Goal: Task Accomplishment & Management: Complete application form

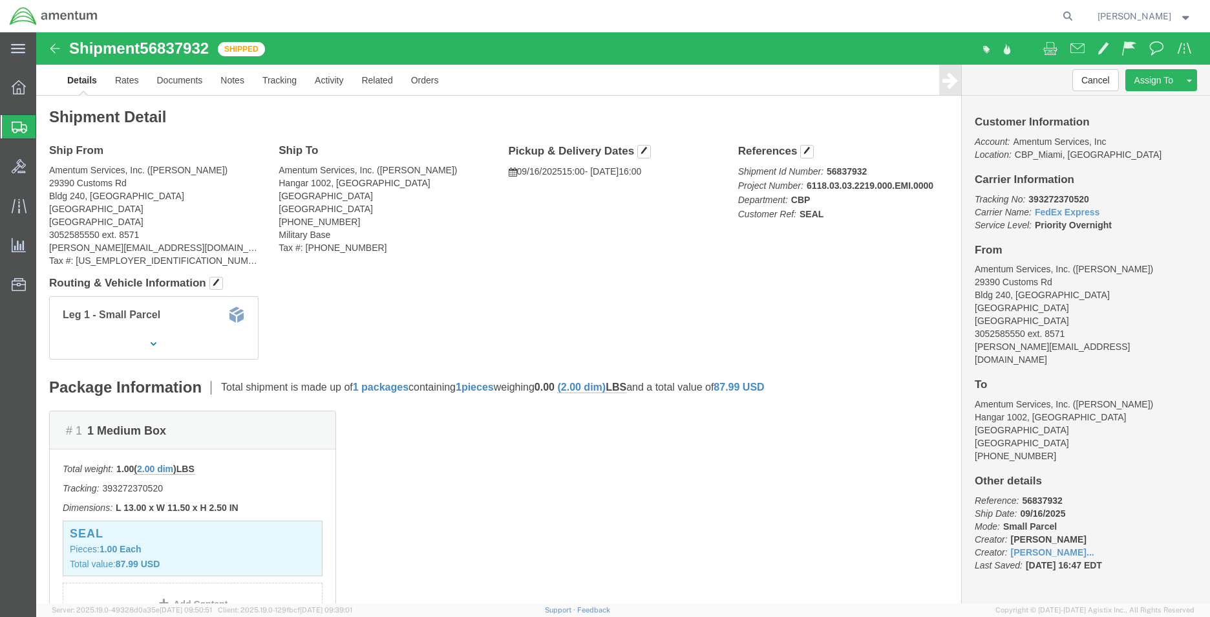
click address "Amentum Services, Inc. ([PERSON_NAME]) [STREET_ADDRESS] 3052585550 ext. 8571 [P…"
click at [0, 0] on span "Create Shipment" at bounding box center [0, 0] width 0 height 0
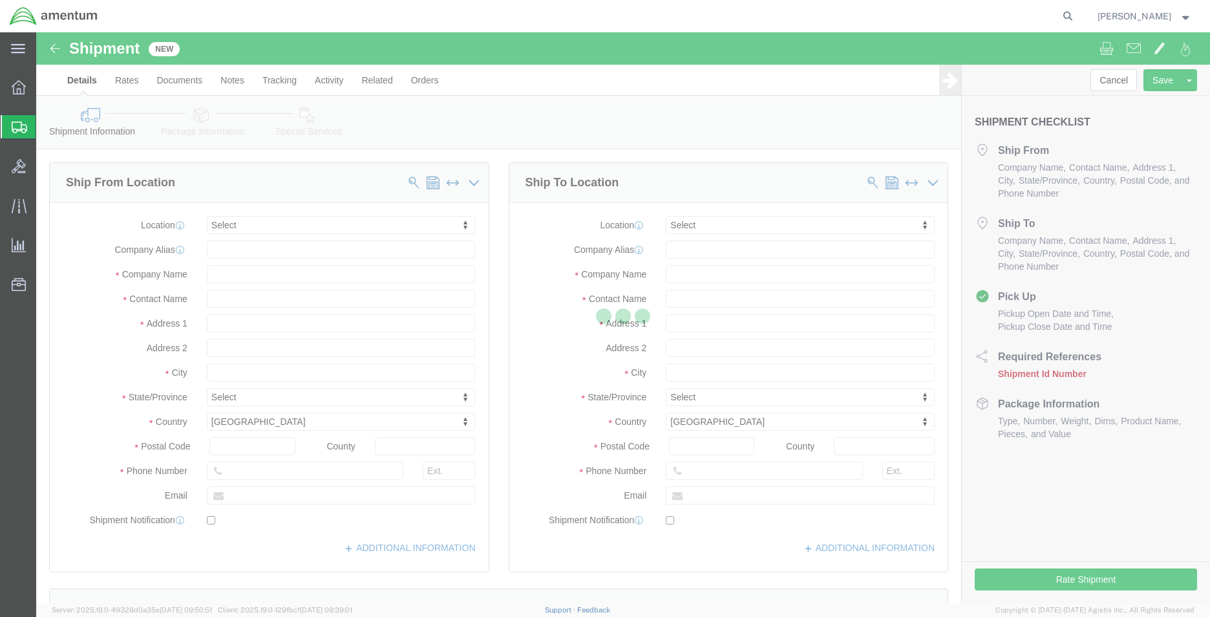
select select
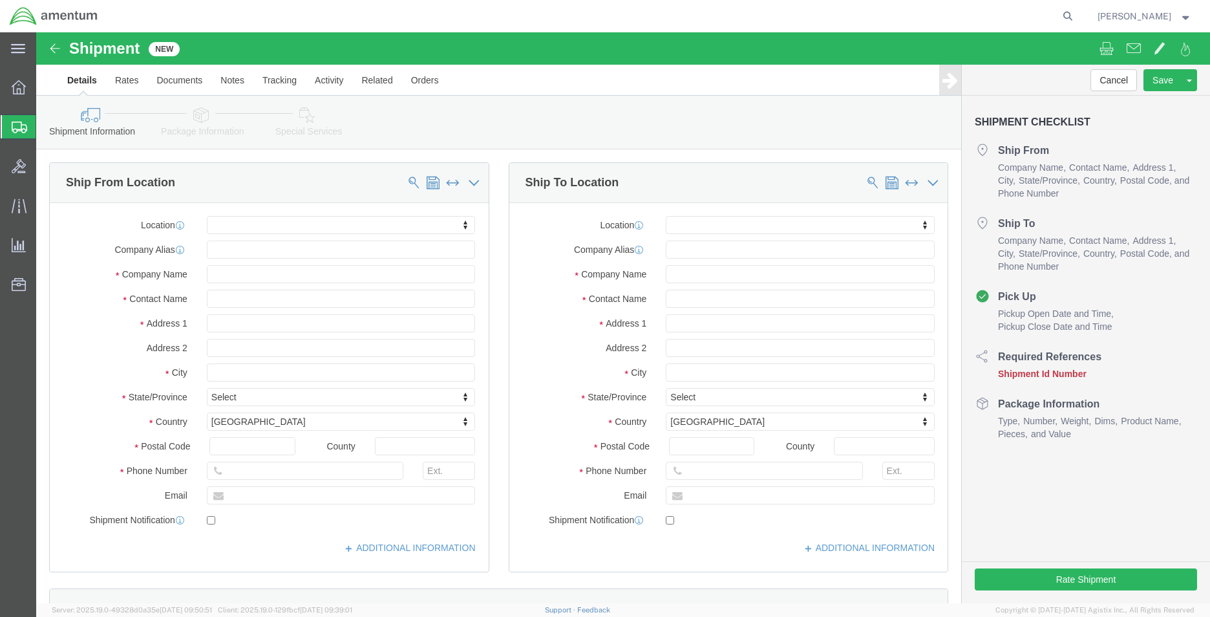
click ul "Pickup Open Date and Time Pickup Close Date and Time"
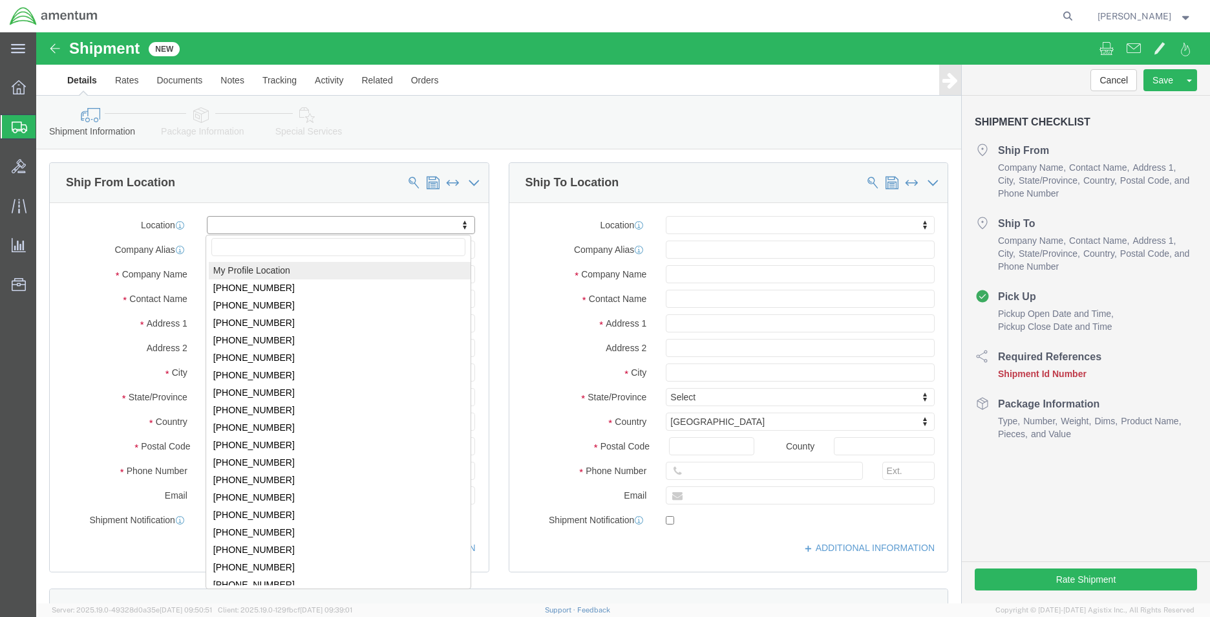
select select "MYPROFILE"
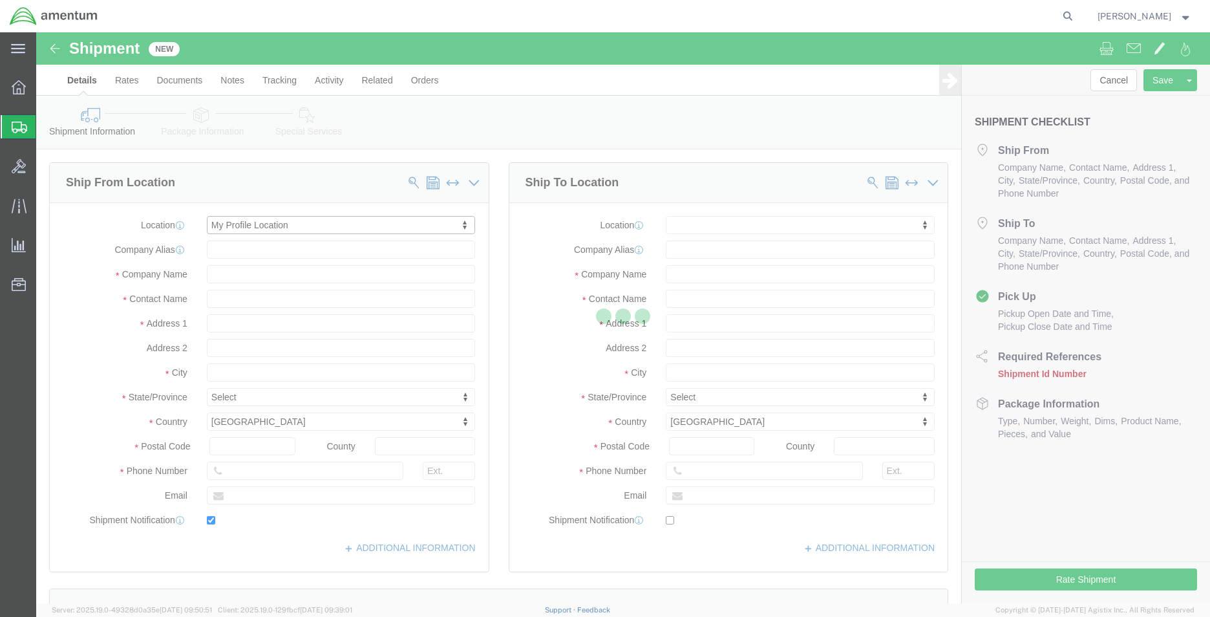
type input "29390 Customs Rd"
type input "Bldg 240, [GEOGRAPHIC_DATA]"
type input "33039"
type input "[PHONE_NUMBER]"
type input "[PERSON_NAME][EMAIL_ADDRESS][DOMAIN_NAME]"
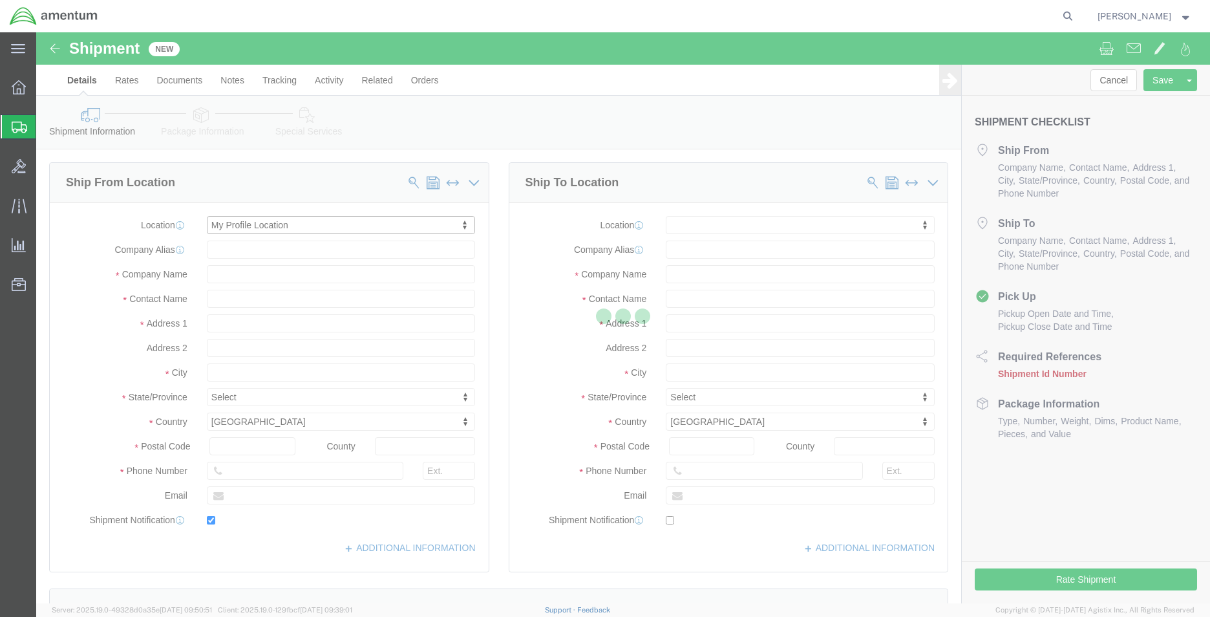
checkbox input "true"
type input "Amentum Services, Inc."
type input "[PERSON_NAME]"
type input "HOMESTEAD"
select select "FL"
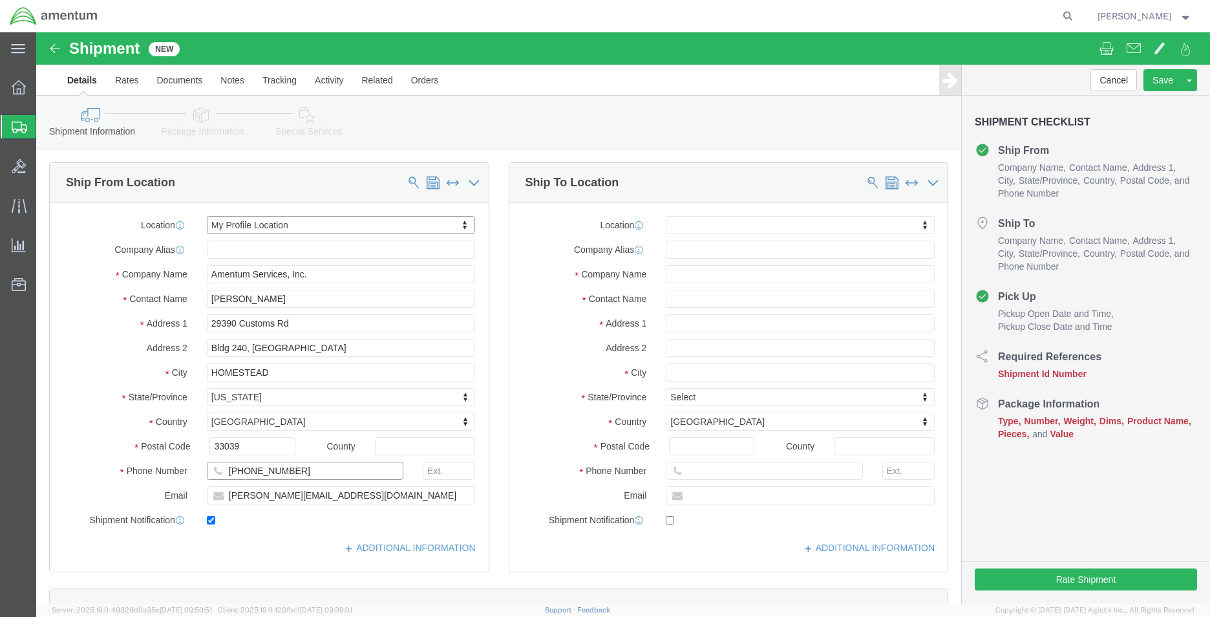
click input "[PHONE_NUMBER]"
type input "3052585550"
click input "text"
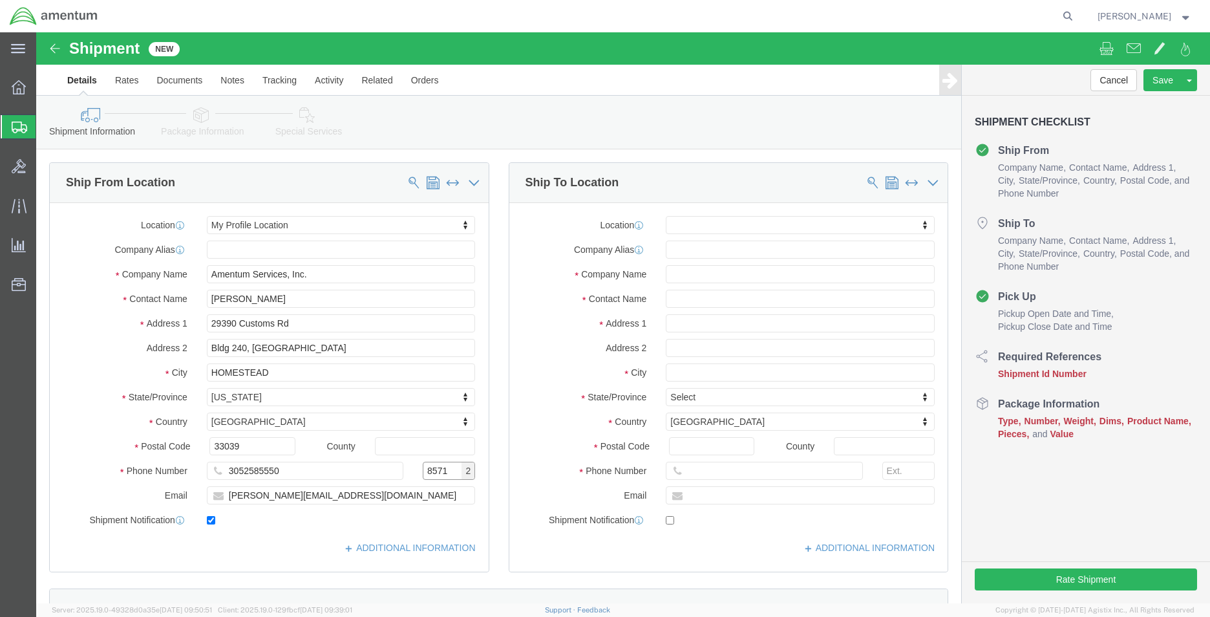
type input "8571"
type input "wsa"
select select "49914"
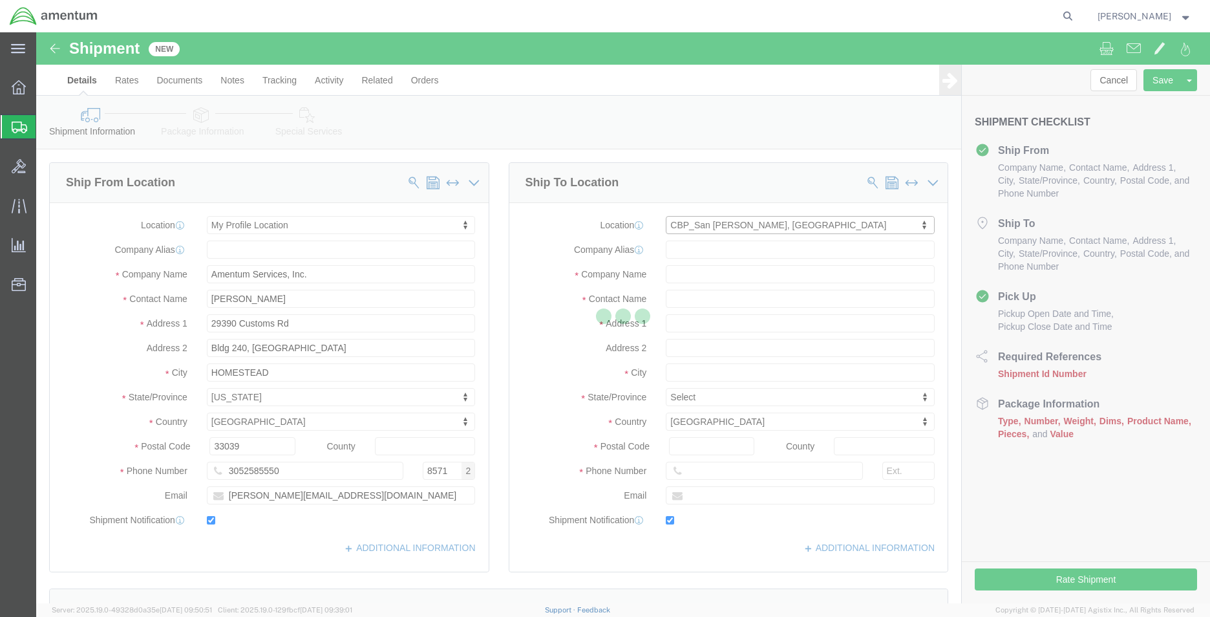
type input "[STREET_ADDRESS]"
type input "76904"
type input "[PHONE_NUMBER]"
type input "[PERSON_NAME][EMAIL_ADDRESS][PERSON_NAME][DOMAIN_NAME]"
checkbox input "true"
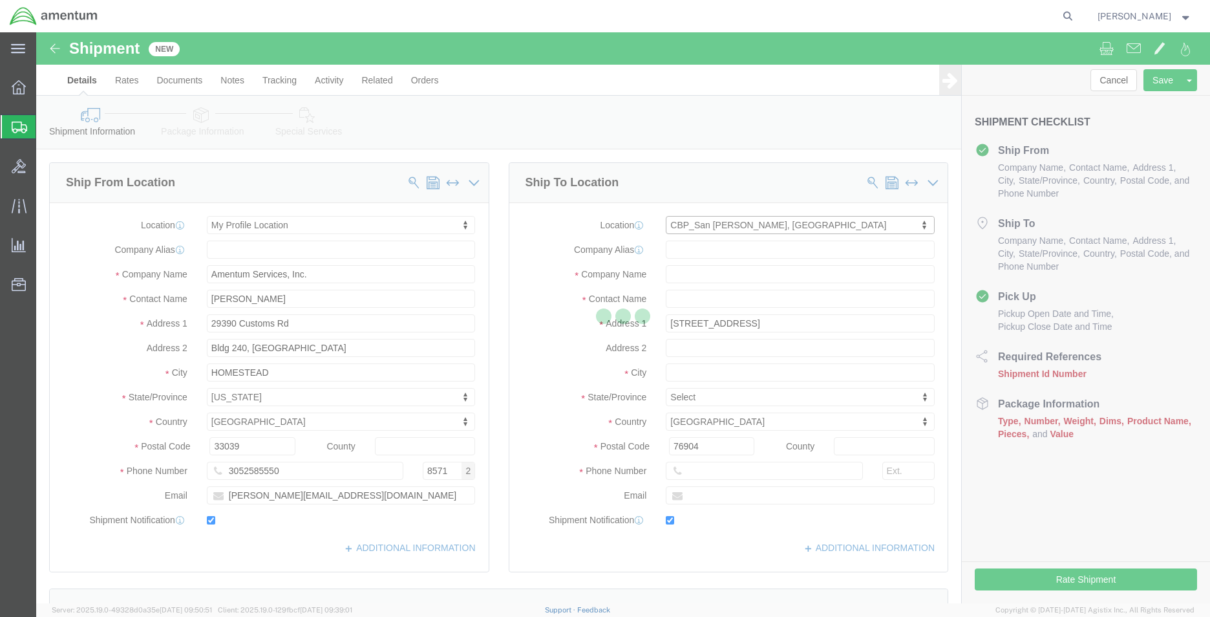
type input "Amentum Services, Inc"
type input "[PERSON_NAME]"
type input "San [PERSON_NAME]"
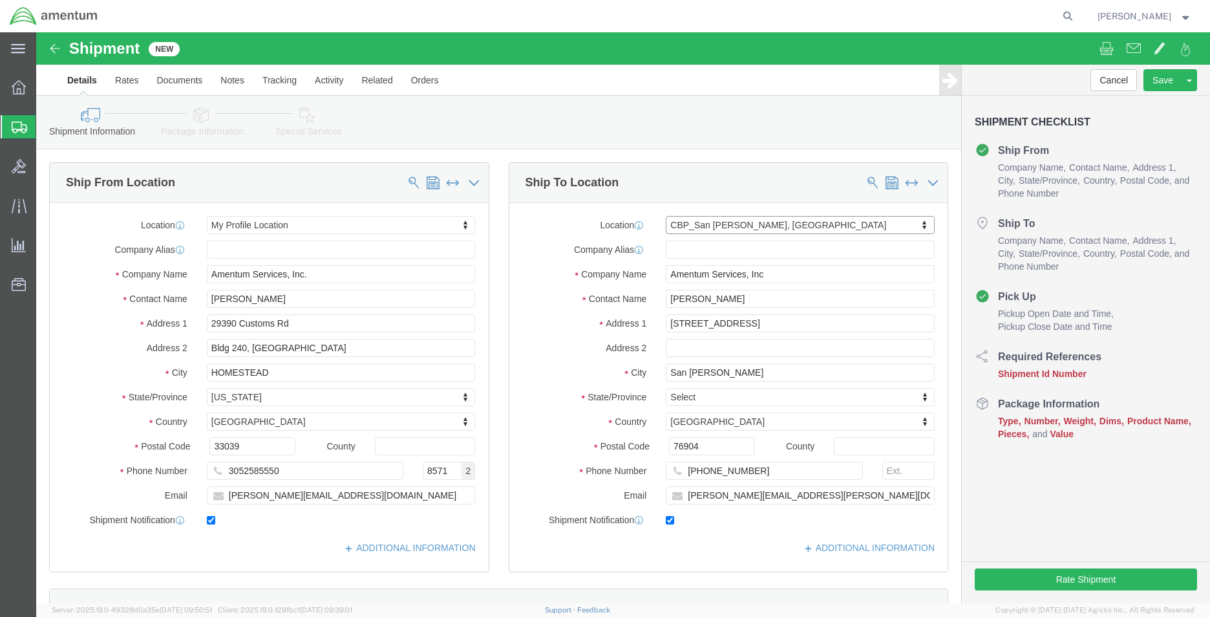
select select "[GEOGRAPHIC_DATA]"
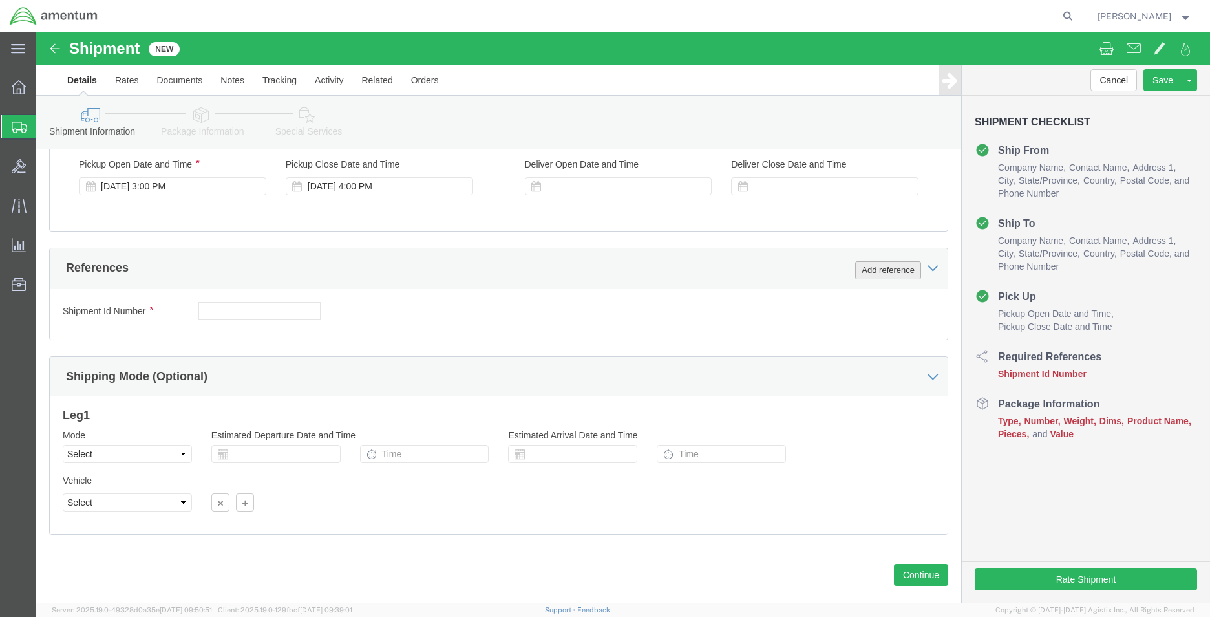
click button "Add reference"
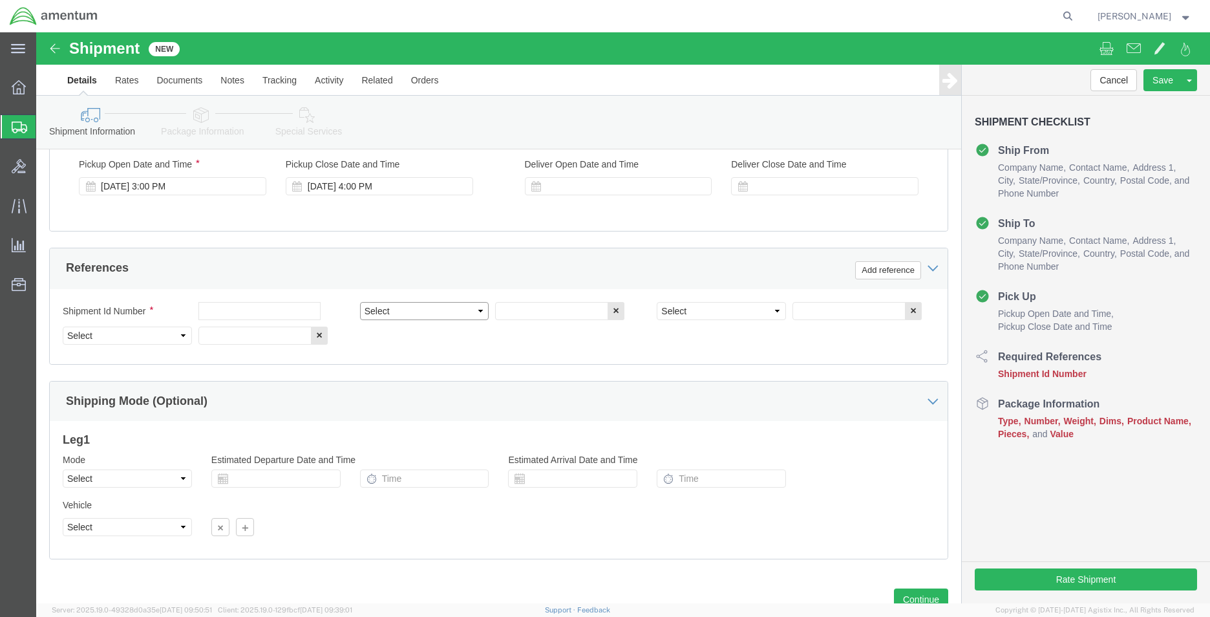
click select "Select Account Type Activity ID Airline Appointment Number ASN Batch Request # …"
select select "DEPT"
click select "Select Account Type Activity ID Airline Appointment Number ASN Batch Request # …"
click input "text"
type input "CBP"
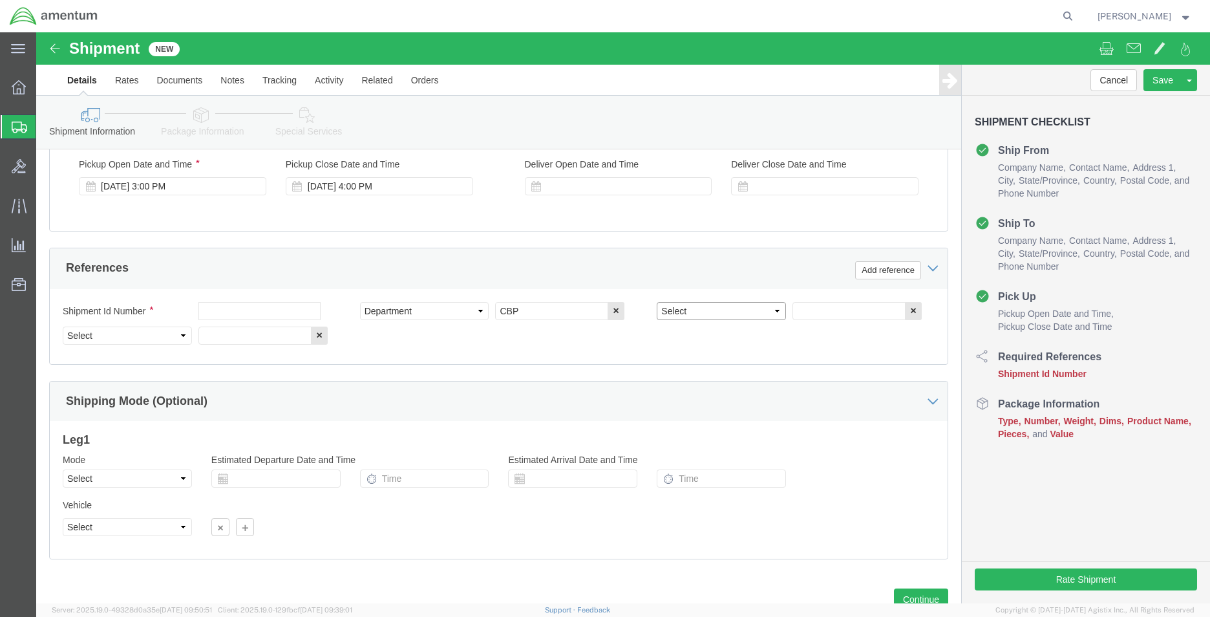
click select "Select Account Type Activity ID Airline Appointment Number ASN Batch Request # …"
select select "PROJNUM"
click select "Select Account Type Activity ID Airline Appointment Number ASN Batch Request # …"
click input "text"
click input "6118.03.03.2219.EMI.0000"
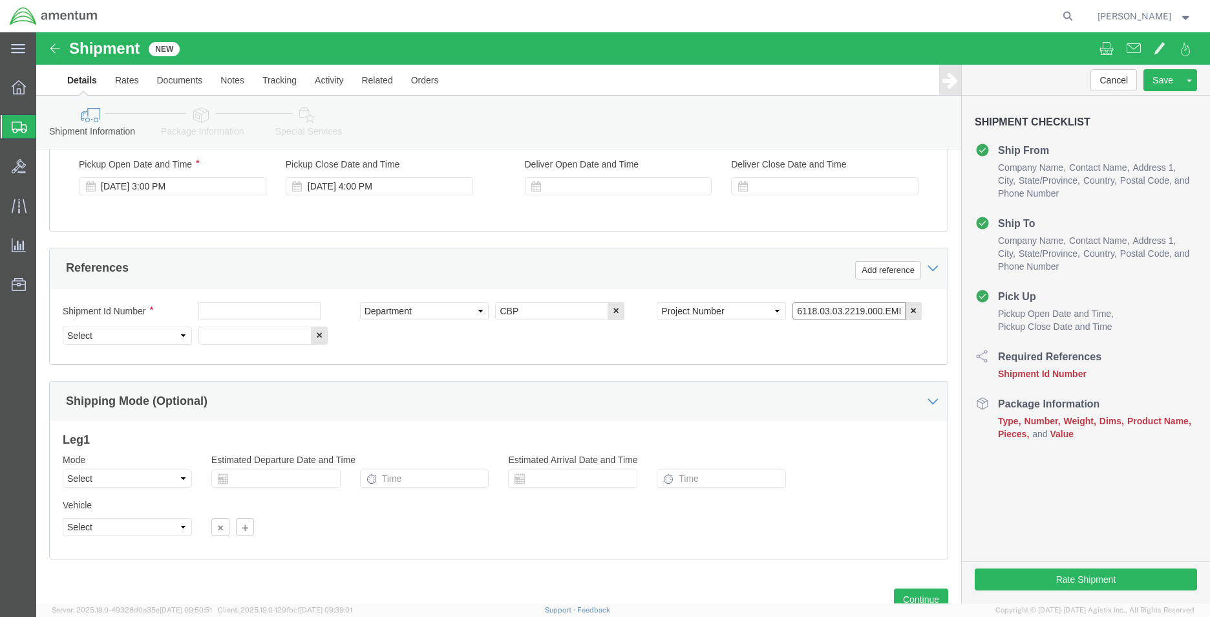
type input "6118.03.03.2219.000.EMI.0000"
click div "Shipment Id Number"
click select "Select Account Type Activity ID Airline Appointment Number ASN Batch Request # …"
select select "CUSTREF"
click select "Select Account Type Activity ID Airline Appointment Number ASN Batch Request # …"
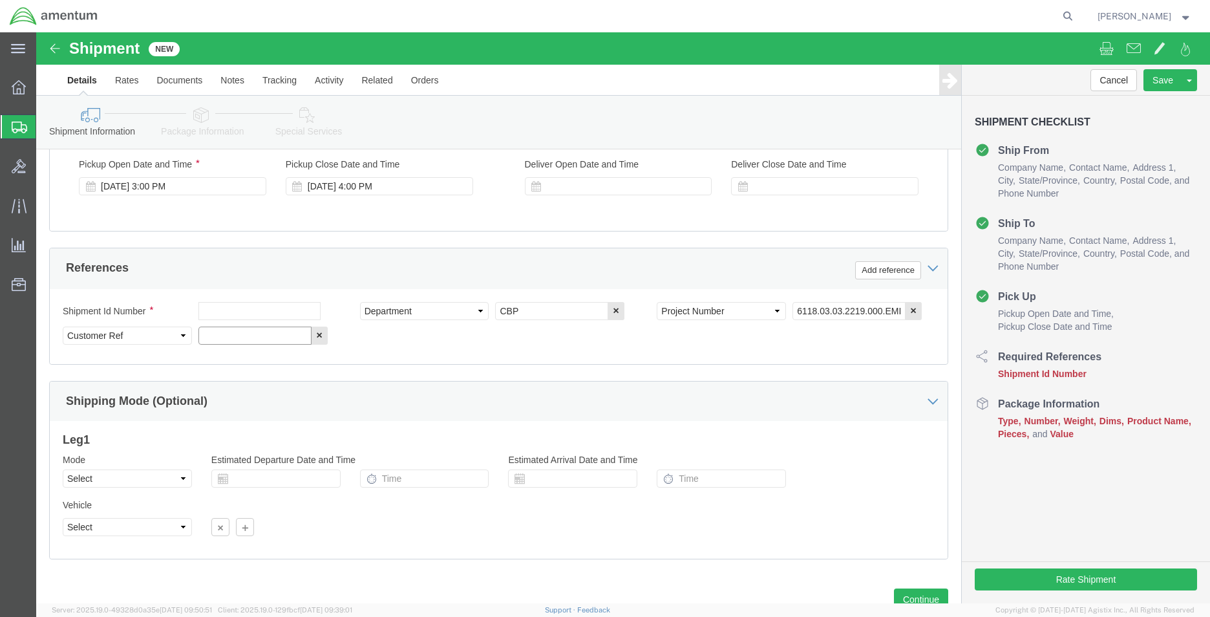
click input "text"
type input "l"
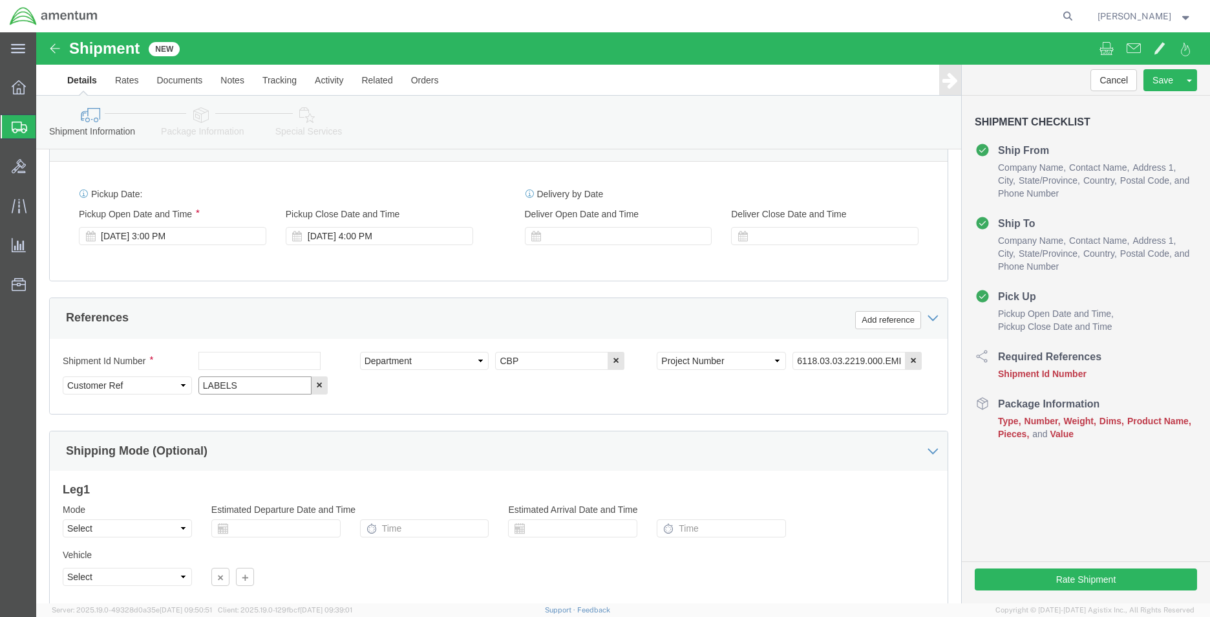
scroll to position [453, 0]
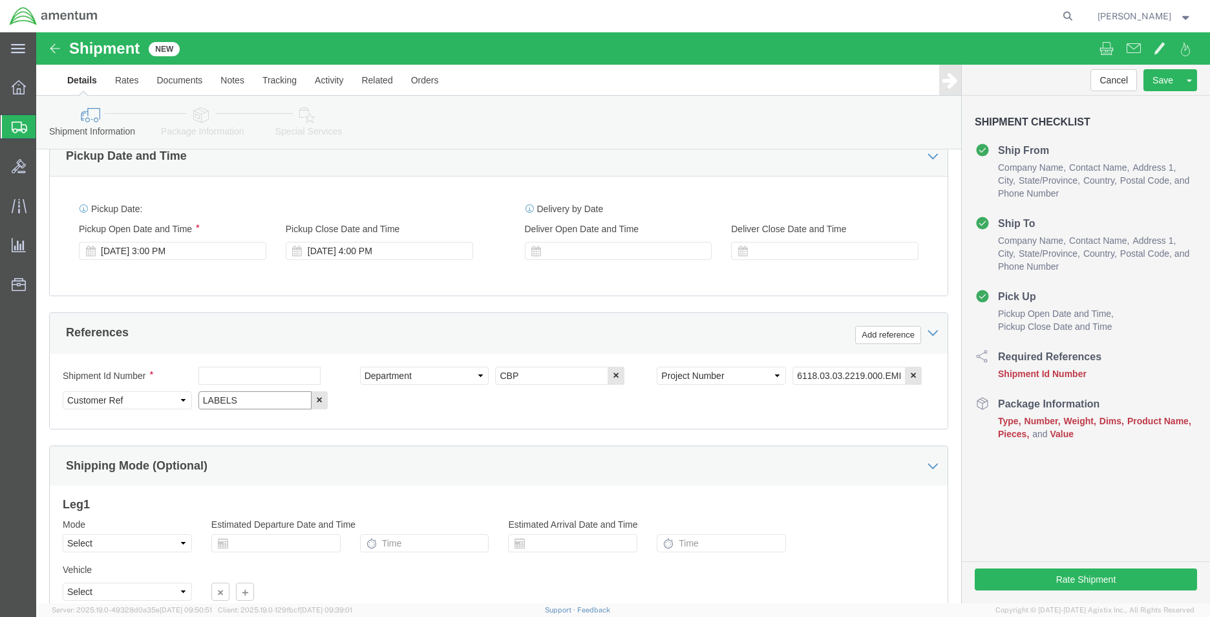
type input "LABELS"
click icon
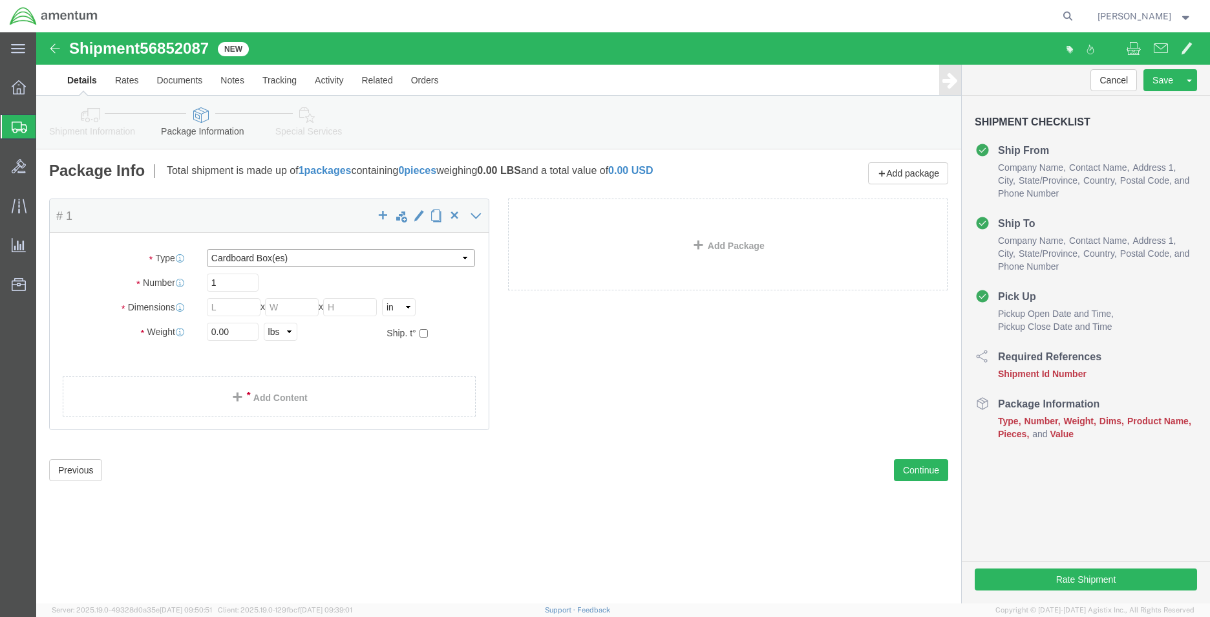
drag, startPoint x: 257, startPoint y: 259, endPoint x: 220, endPoint y: 227, distance: 48.5
click select "Select BCK Boxes Bale(s) Basket(s) Bolt(s) Bottle(s) Buckets Bulk Bundle(s) Can…"
select select "PAK"
click select "Select BCK Boxes Bale(s) Basket(s) Bolt(s) Bottle(s) Buckets Bulk Bundle(s) Can…"
type input "10.25"
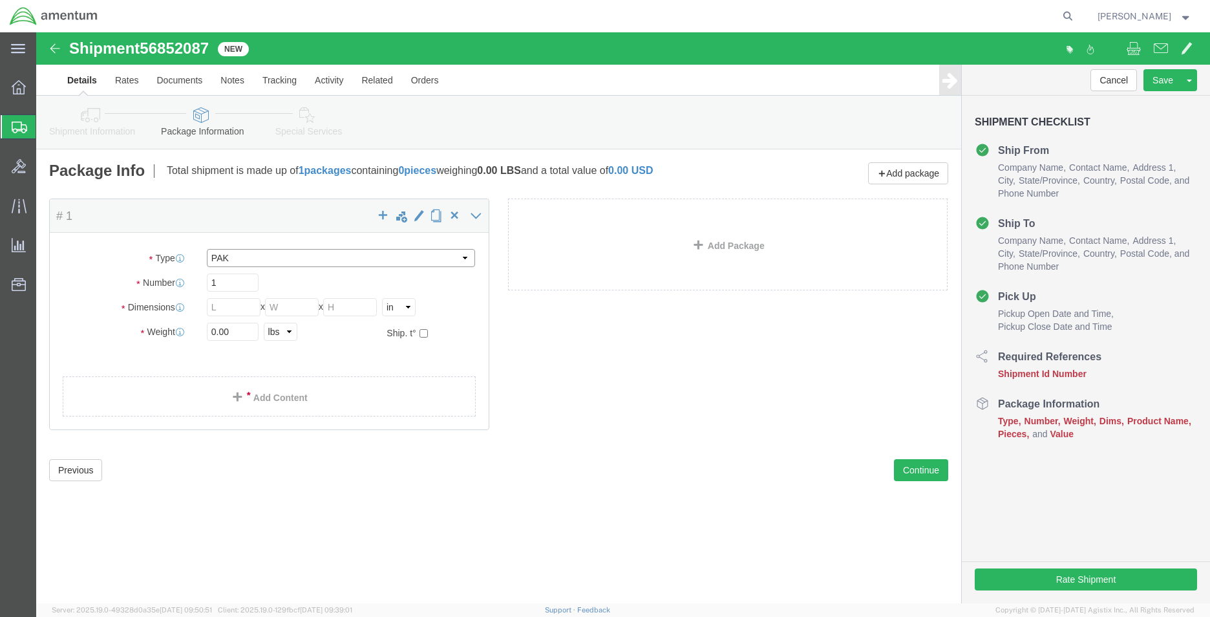
type input "12.75"
type input "1.00"
click input "0.00"
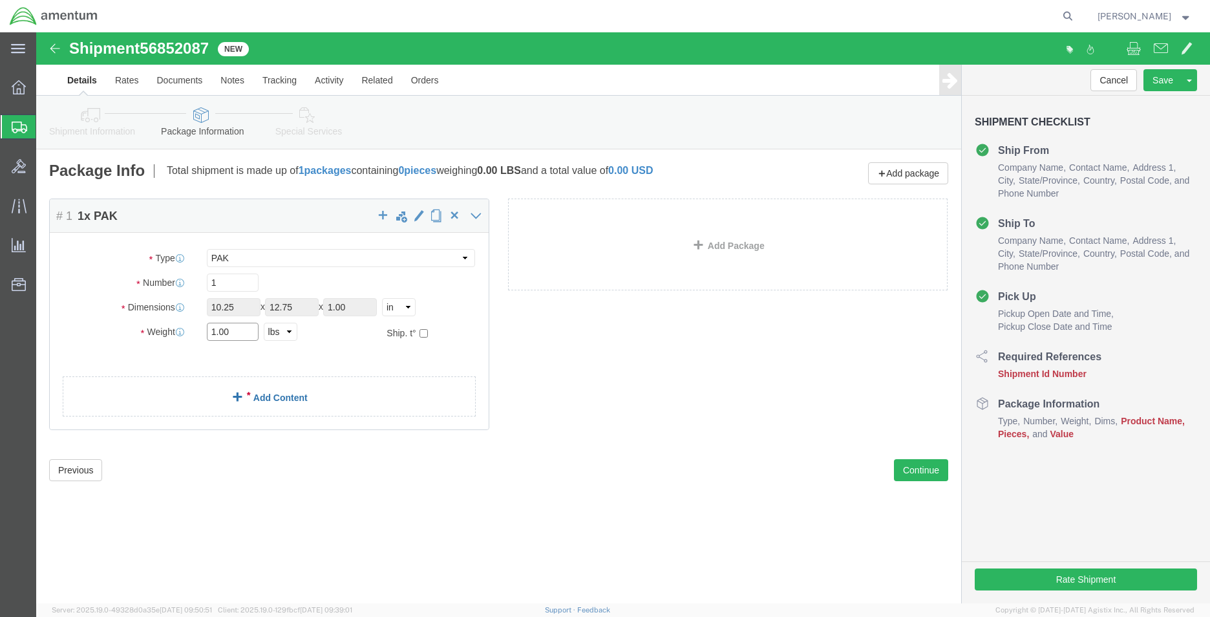
type input "1.00"
click link "Add Content"
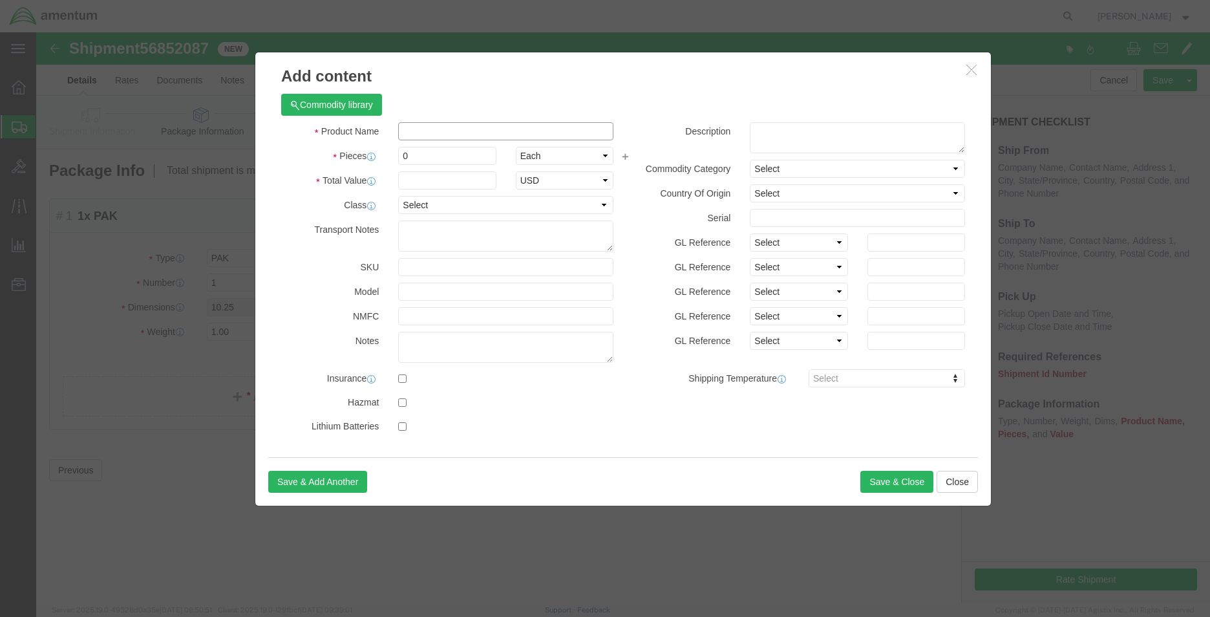
click input "text"
type input "LABELS"
type input "2.00"
click input "text"
type input "0.01"
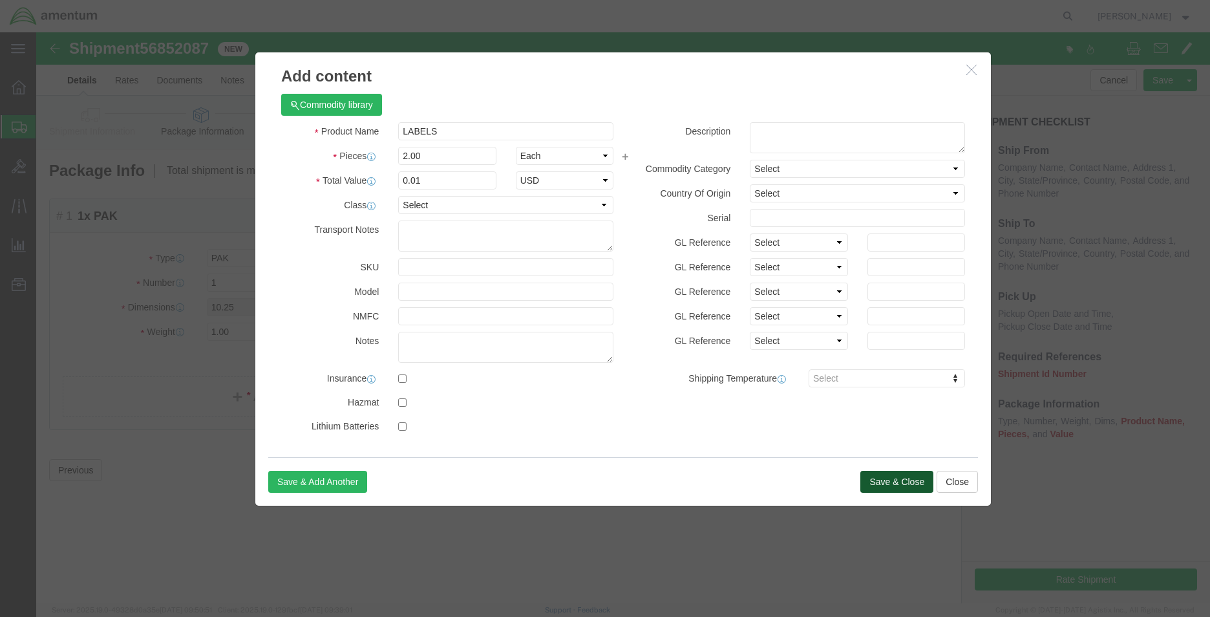
click button "Save & Close"
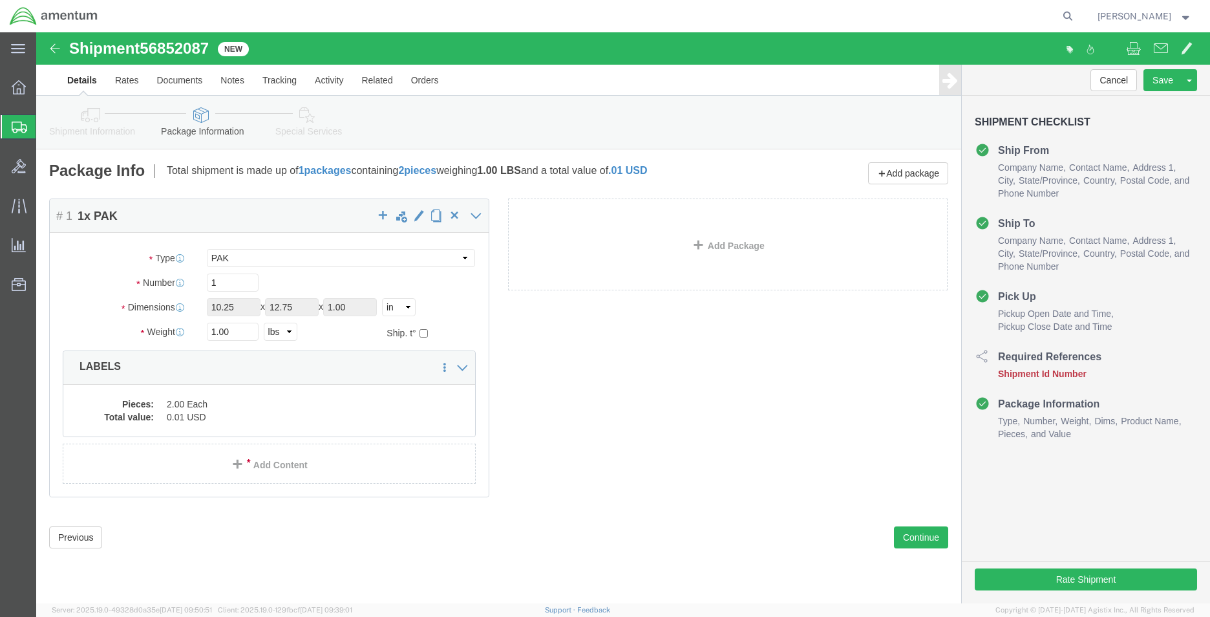
click span "56852087"
copy span "56852087"
click icon
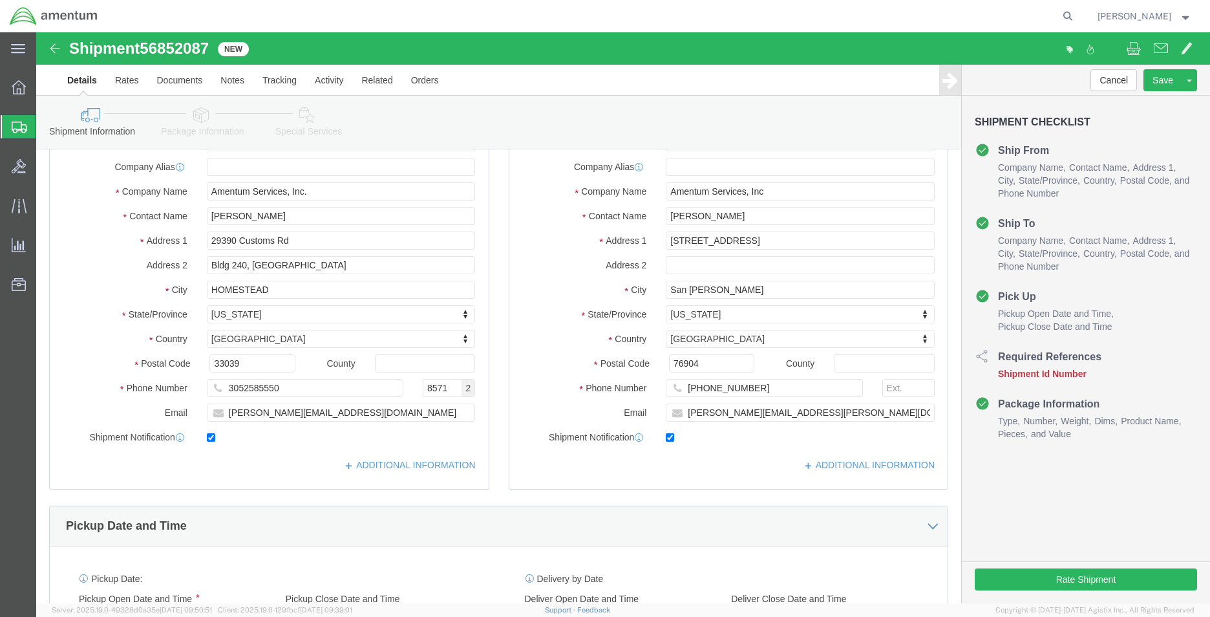
scroll to position [564, 0]
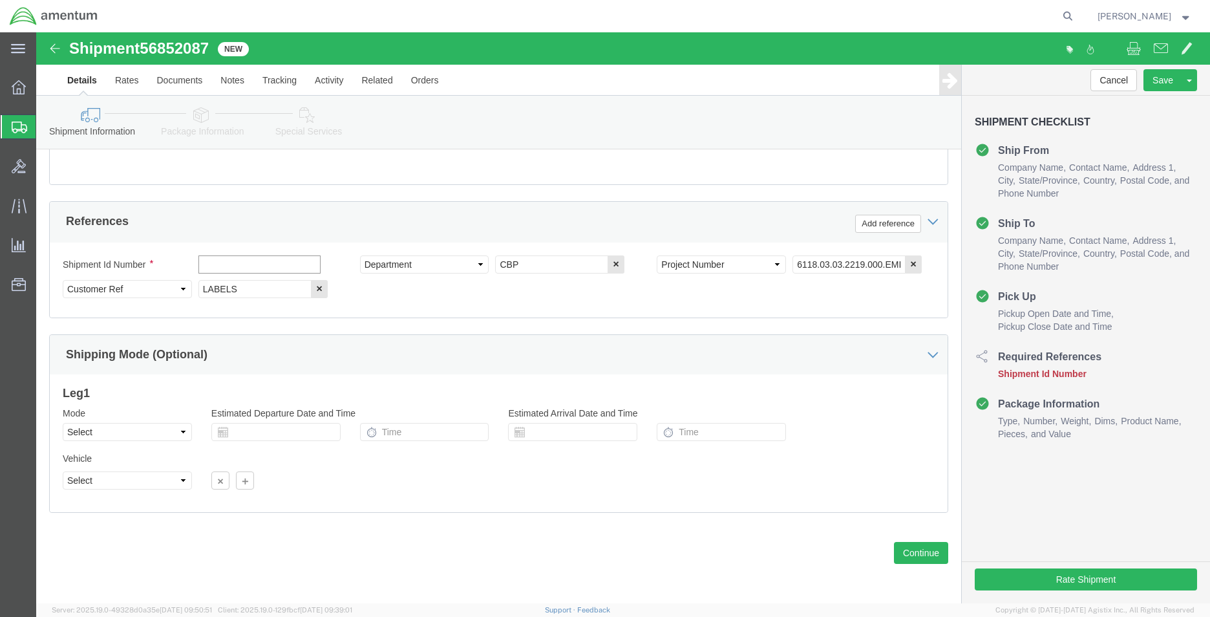
click input "text"
paste input "56852087"
type input "56852087"
click button "Rate Shipment"
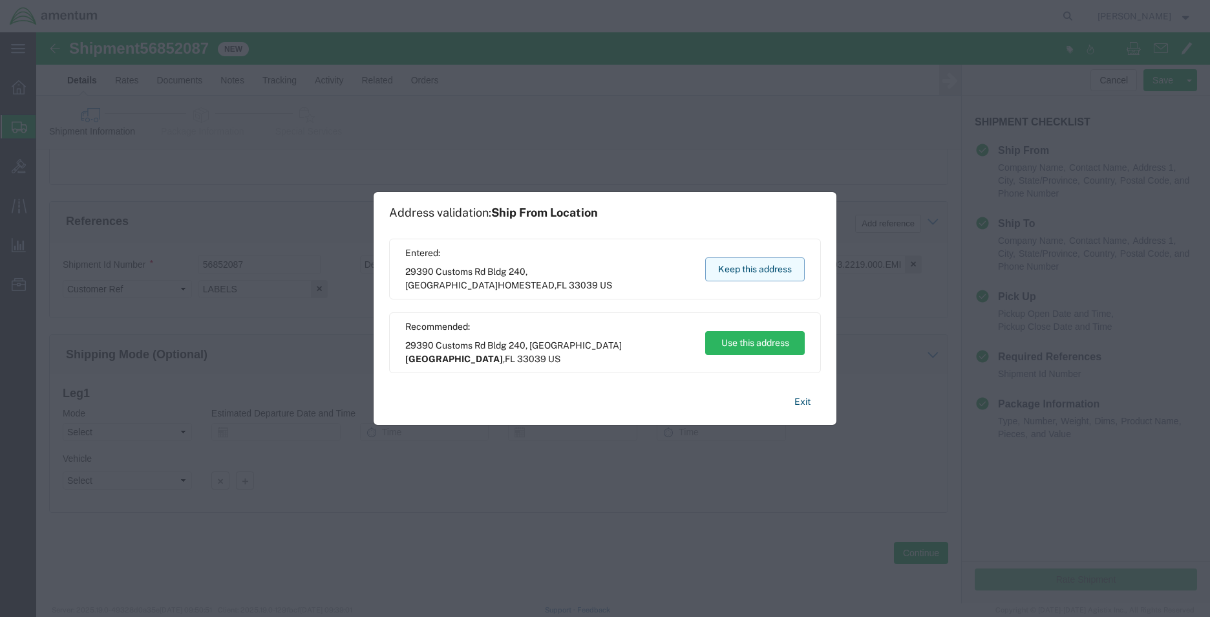
click at [793, 261] on button "Keep this address" at bounding box center [755, 269] width 100 height 24
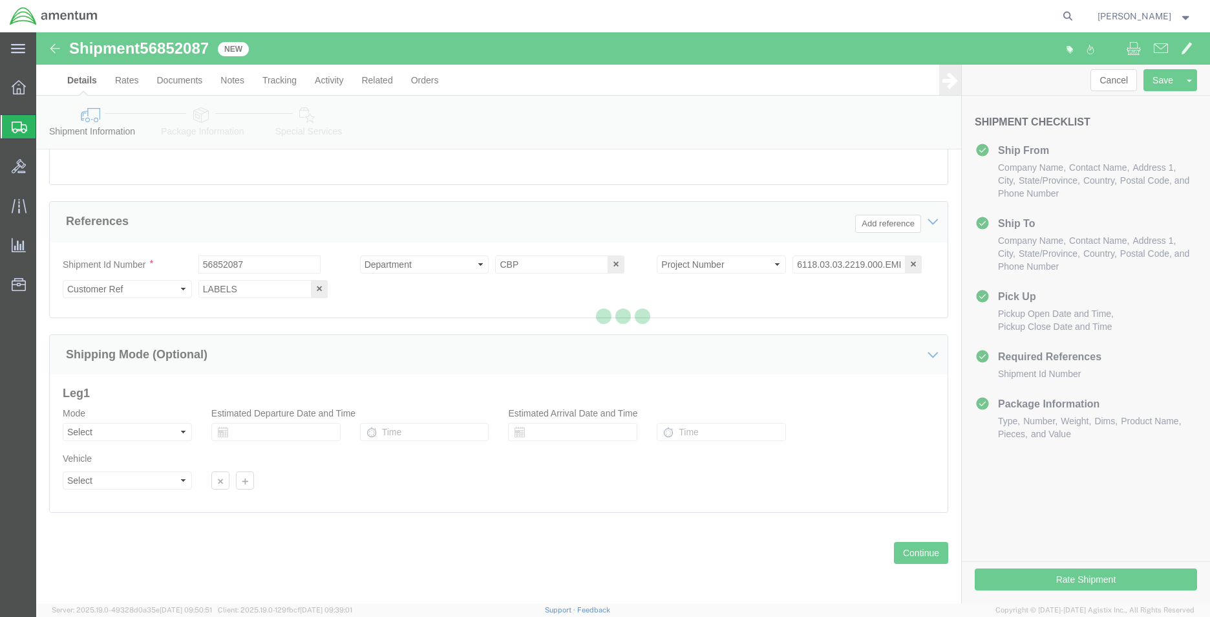
scroll to position [2, 0]
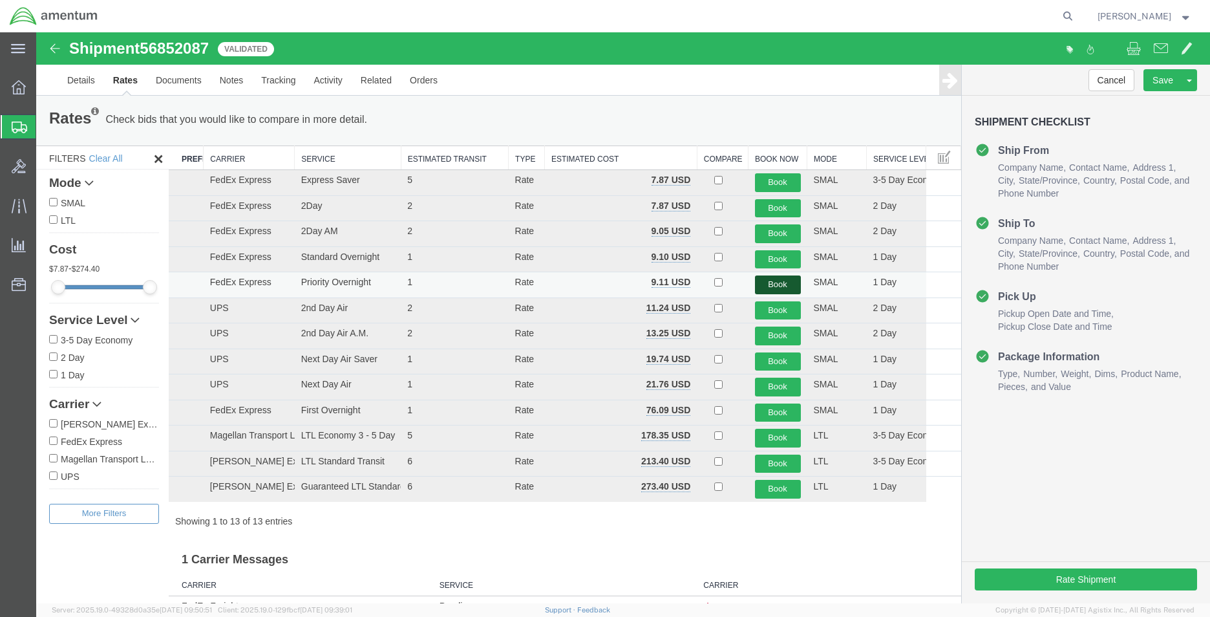
click at [758, 281] on button "Book" at bounding box center [778, 284] width 46 height 19
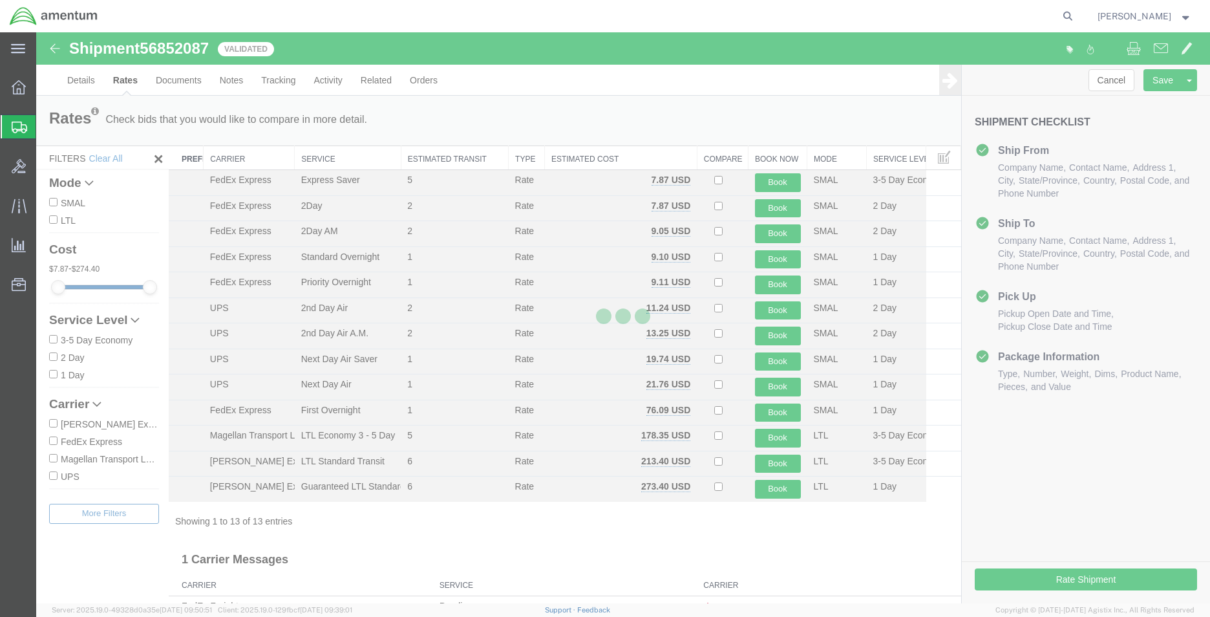
scroll to position [0, 0]
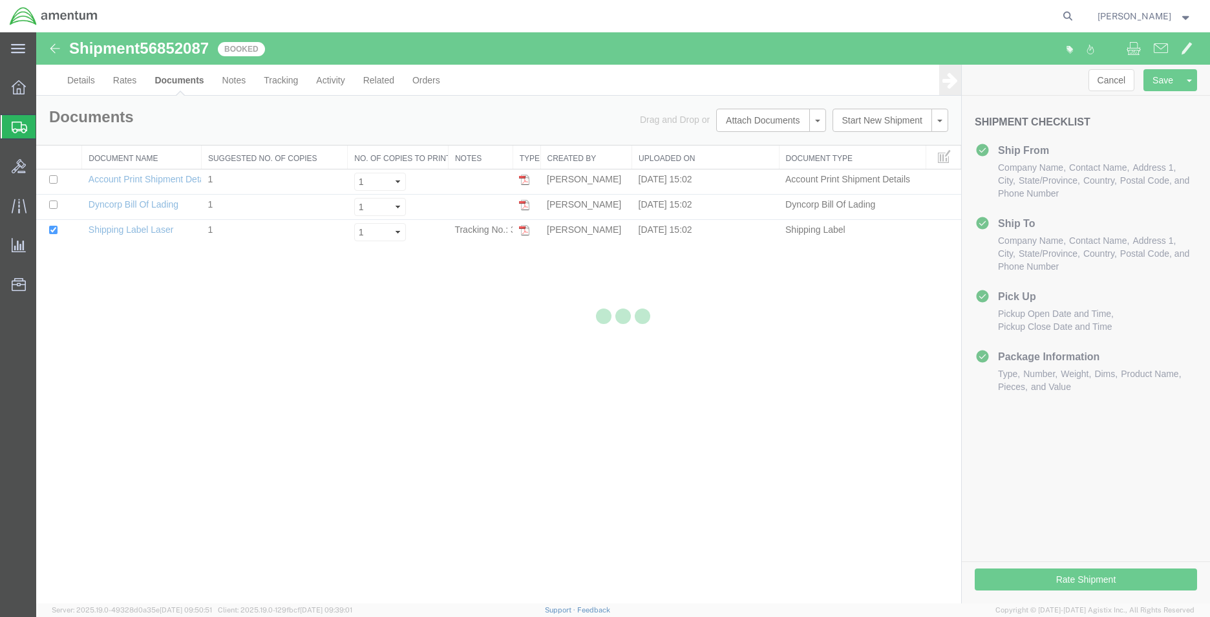
click at [138, 231] on div at bounding box center [623, 317] width 1174 height 571
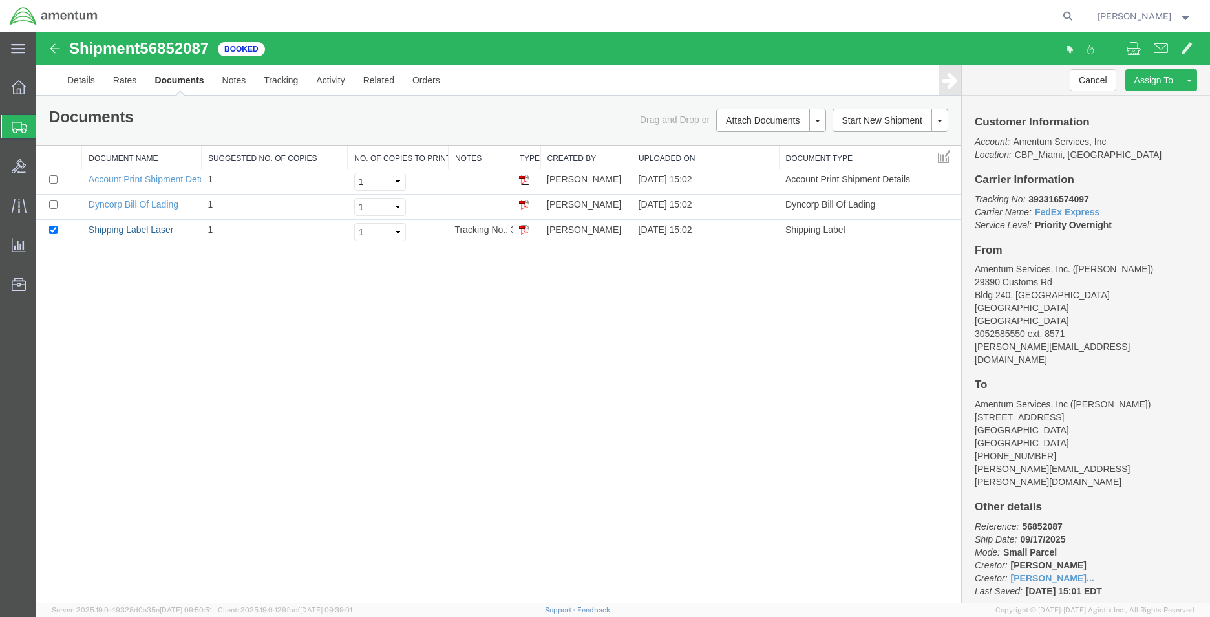
drag, startPoint x: 174, startPoint y: 263, endPoint x: 560, endPoint y: 54, distance: 438.8
click at [138, 231] on link "Shipping Label Laser" at bounding box center [131, 229] width 85 height 10
